Goal: Information Seeking & Learning: Learn about a topic

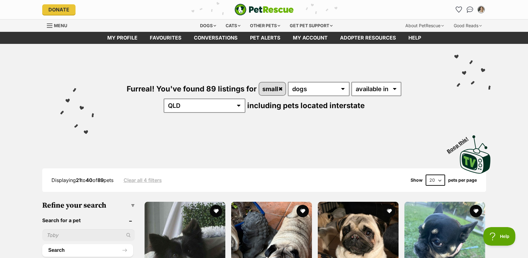
click at [435, 181] on select "20 40 60" at bounding box center [435, 179] width 19 height 11
select select "60"
click at [426, 174] on select "20 40 60" at bounding box center [435, 179] width 19 height 11
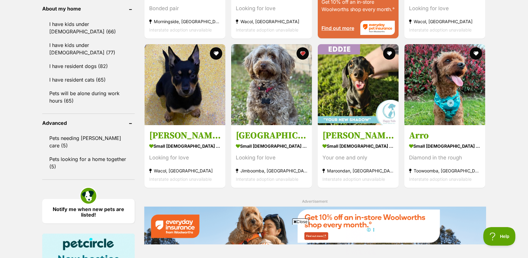
scroll to position [755, 0]
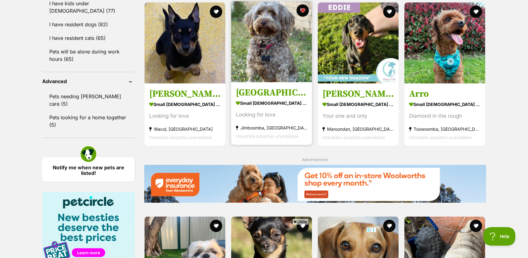
click at [265, 40] on img at bounding box center [271, 41] width 81 height 81
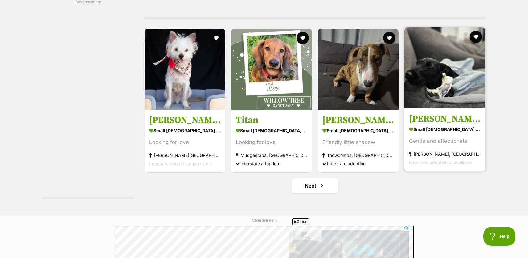
click at [416, 82] on img at bounding box center [445, 67] width 81 height 81
